Goal: Find contact information: Find contact information

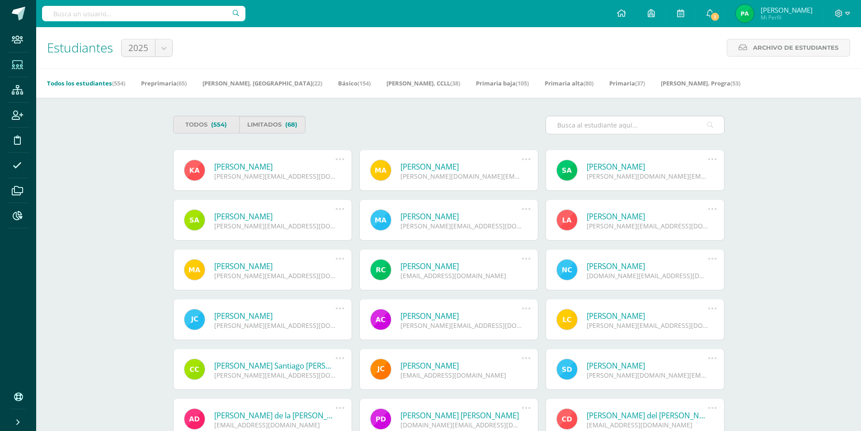
click at [603, 124] on input "text" at bounding box center [635, 125] width 178 height 18
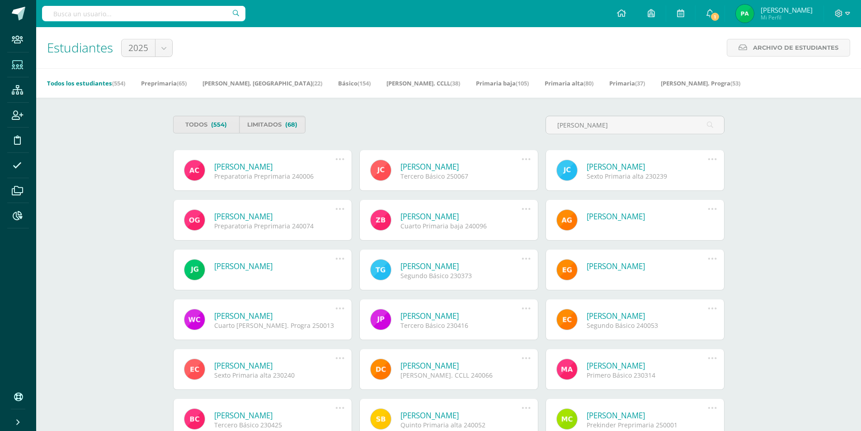
type input "[PERSON_NAME]"
click at [645, 166] on link "[PERSON_NAME]" at bounding box center [648, 166] width 122 height 10
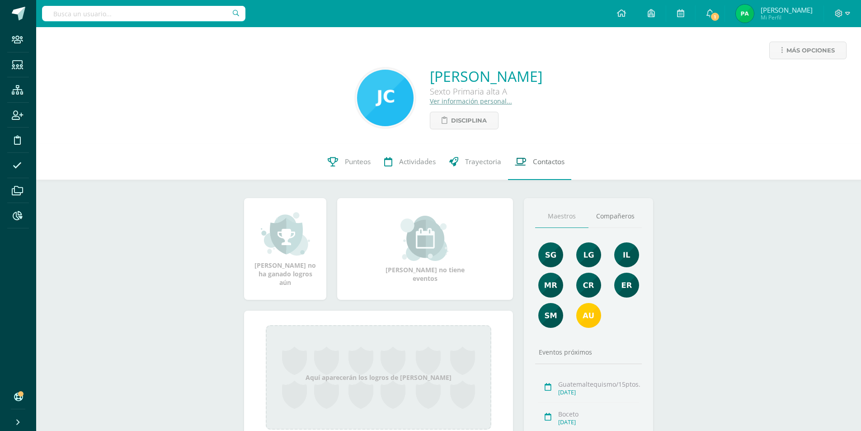
click at [533, 165] on span "Contactos" at bounding box center [549, 161] width 32 height 9
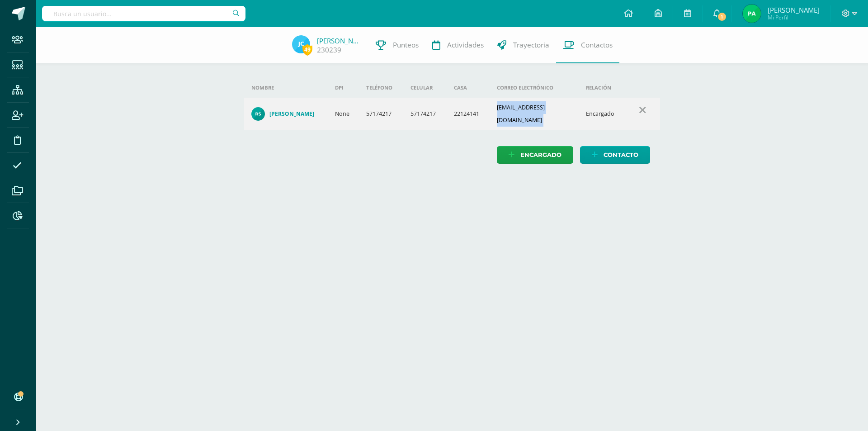
drag, startPoint x: 500, startPoint y: 108, endPoint x: 585, endPoint y: 111, distance: 85.0
click at [585, 111] on tr "RUBI SOLARES POZUELO None 57174217 57174217 22124141 solarespozuelorubi@gmail.c…" at bounding box center [452, 114] width 416 height 33
copy td "solarespozuelorubi@gmail.com"
click at [423, 150] on div "Encargado Contacto" at bounding box center [452, 155] width 416 height 18
click at [449, 174] on div "Nombre DPI Teléfono Celular Casa Correo electrónico Relación RUBI SOLARES POZUE…" at bounding box center [452, 104] width 445 height 155
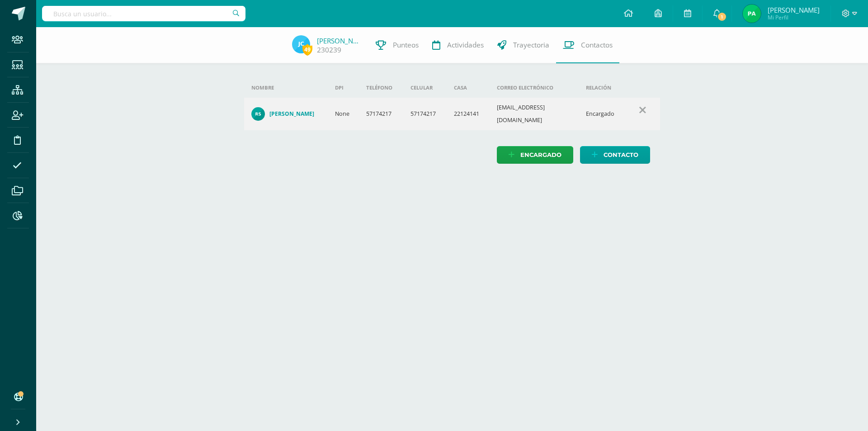
click at [155, 88] on div "49 Julio Carrillo 230239 Punteos Actividades Trayectoria Contactos Agrega un nu…" at bounding box center [452, 104] width 832 height 155
click at [130, 136] on div "49 Julio Carrillo 230239 Punteos Actividades Trayectoria Contactos Agrega un nu…" at bounding box center [452, 104] width 832 height 155
click at [19, 61] on icon at bounding box center [17, 65] width 11 height 9
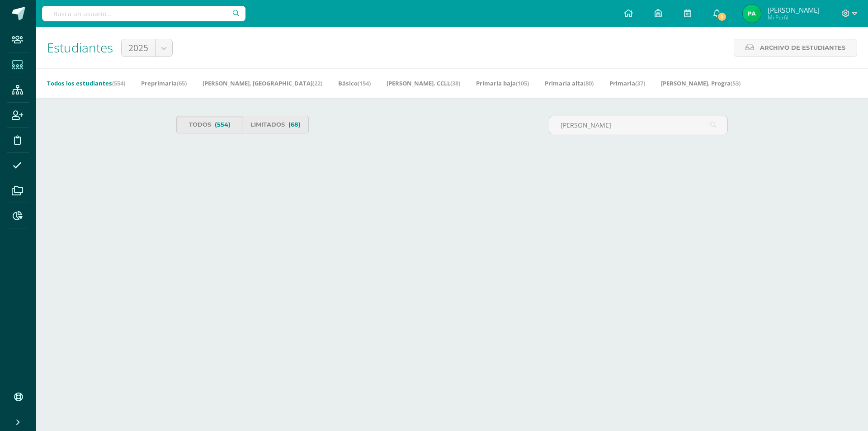
type input "santos rivas"
